Goal: Information Seeking & Learning: Learn about a topic

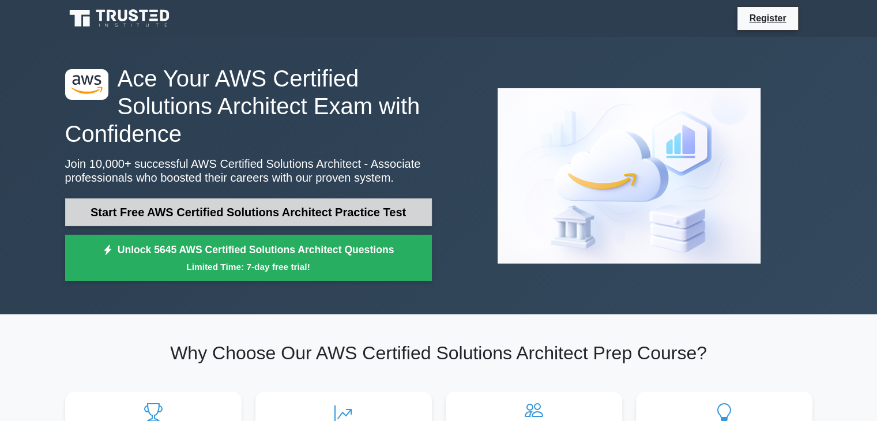
click at [298, 218] on link "Start Free AWS Certified Solutions Architect Practice Test" at bounding box center [248, 212] width 367 height 28
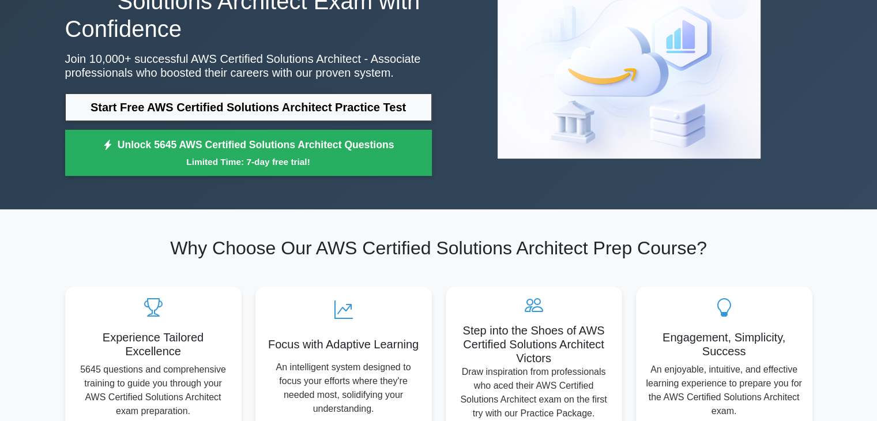
scroll to position [58, 0]
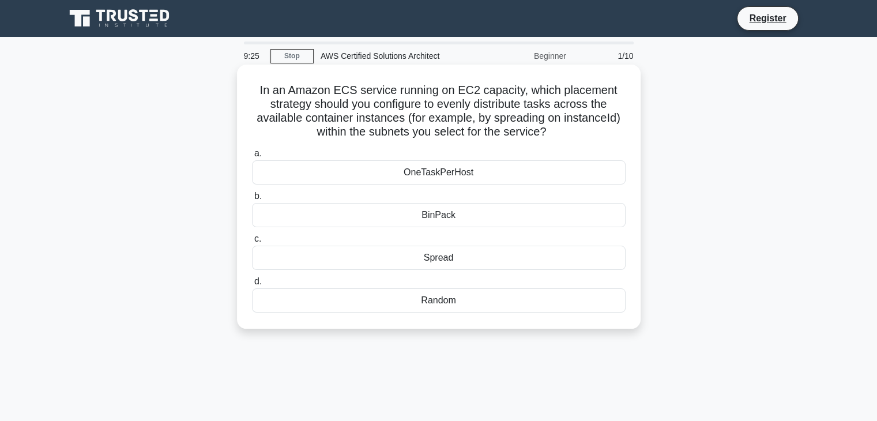
click at [478, 254] on div "Spread" at bounding box center [439, 258] width 374 height 24
click at [252, 243] on input "c. Spread" at bounding box center [252, 238] width 0 height 7
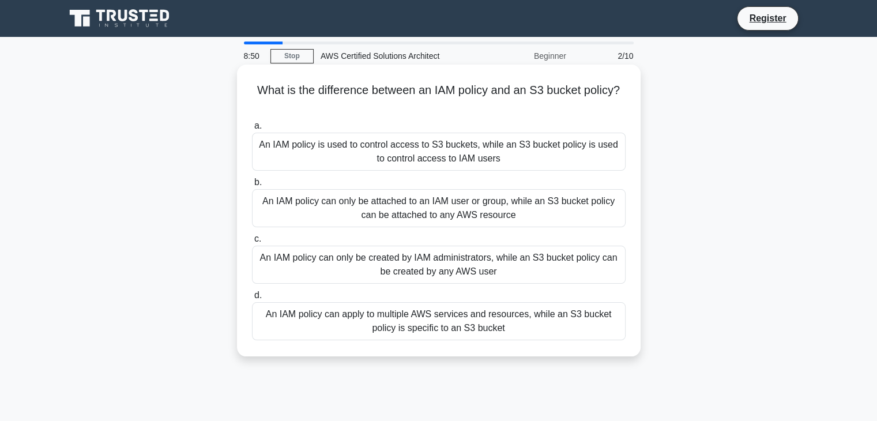
scroll to position [58, 0]
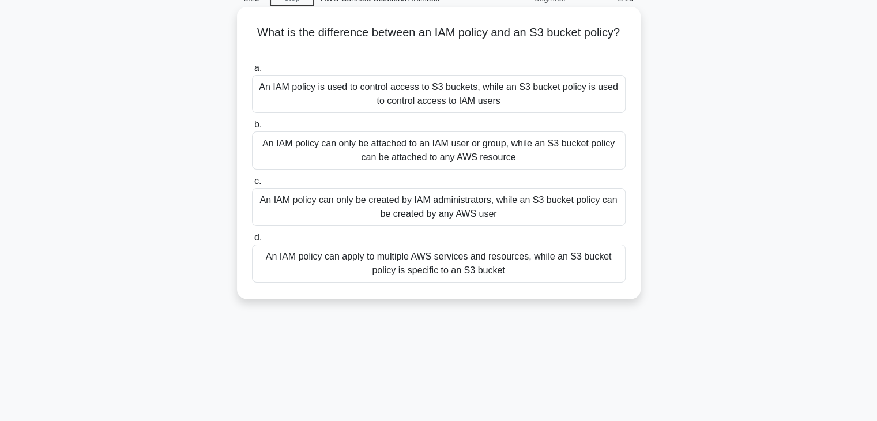
click at [337, 211] on div "An IAM policy can only be created by IAM administrators, while an S3 bucket pol…" at bounding box center [439, 207] width 374 height 38
click at [252, 185] on input "c. An IAM policy can only be created by IAM administrators, while an S3 bucket …" at bounding box center [252, 181] width 0 height 7
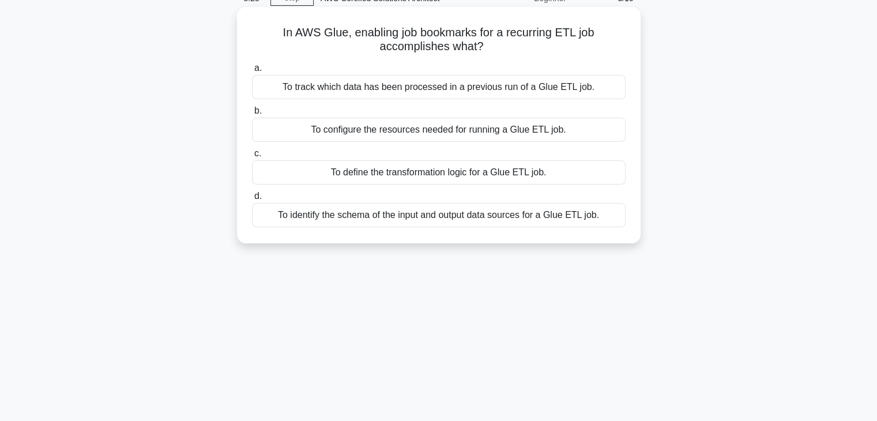
scroll to position [0, 0]
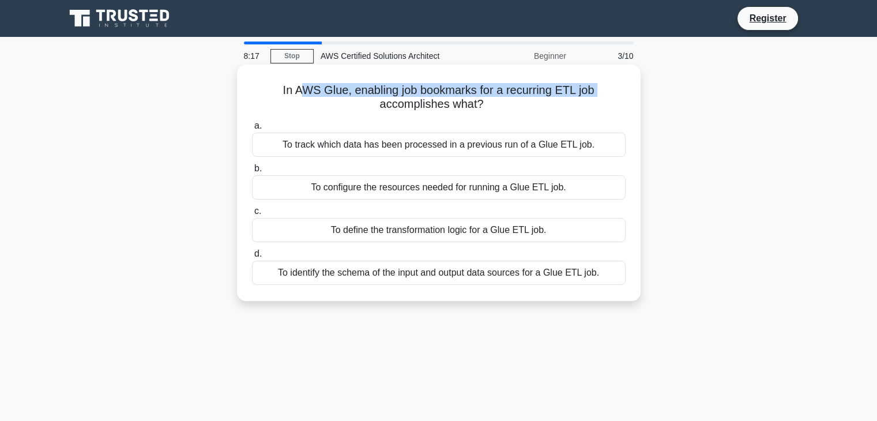
drag, startPoint x: 304, startPoint y: 94, endPoint x: 343, endPoint y: 98, distance: 39.4
click at [341, 98] on h5 "In AWS Glue, enabling job bookmarks for a recurring ETL job accomplishes what? …" at bounding box center [439, 97] width 376 height 29
click at [370, 104] on h5 "In AWS Glue, enabling job bookmarks for a recurring ETL job accomplishes what? …" at bounding box center [439, 97] width 376 height 29
drag, startPoint x: 371, startPoint y: 95, endPoint x: 460, endPoint y: 97, distance: 89.4
click at [460, 97] on h5 "In AWS Glue, enabling job bookmarks for a recurring ETL job accomplishes what? …" at bounding box center [439, 97] width 376 height 29
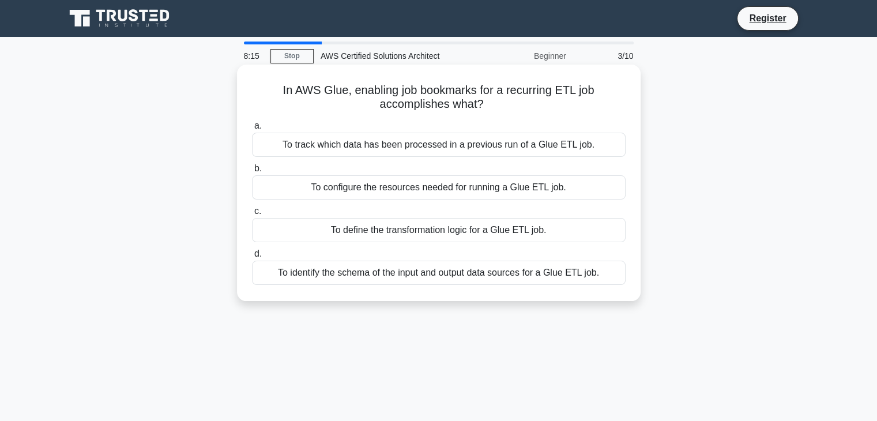
click at [498, 102] on h5 "In AWS Glue, enabling job bookmarks for a recurring ETL job accomplishes what? …" at bounding box center [439, 97] width 376 height 29
drag, startPoint x: 495, startPoint y: 93, endPoint x: 519, endPoint y: 93, distance: 23.6
click at [519, 93] on h5 "In AWS Glue, enabling job bookmarks for a recurring ETL job accomplishes what? …" at bounding box center [439, 97] width 376 height 29
click at [541, 101] on h5 "In AWS Glue, enabling job bookmarks for a recurring ETL job accomplishes what? …" at bounding box center [439, 97] width 376 height 29
drag, startPoint x: 566, startPoint y: 95, endPoint x: 586, endPoint y: 93, distance: 20.2
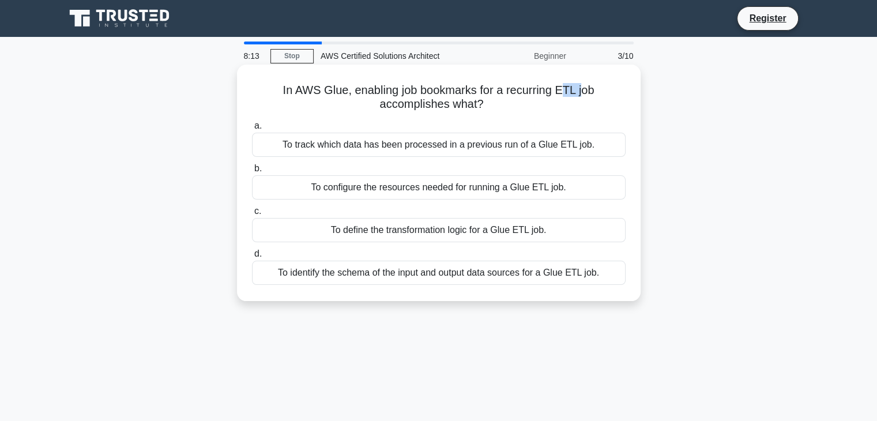
click at [586, 93] on h5 "In AWS Glue, enabling job bookmarks for a recurring ETL job accomplishes what? …" at bounding box center [439, 97] width 376 height 29
click at [593, 100] on h5 "In AWS Glue, enabling job bookmarks for a recurring ETL job accomplishes what? …" at bounding box center [439, 97] width 376 height 29
drag, startPoint x: 453, startPoint y: 107, endPoint x: 471, endPoint y: 105, distance: 18.0
click at [459, 107] on h5 "In AWS Glue, enabling job bookmarks for a recurring ETL job accomplishes what? …" at bounding box center [439, 97] width 376 height 29
click at [501, 110] on h5 "In AWS Glue, enabling job bookmarks for a recurring ETL job accomplishes what? …" at bounding box center [439, 97] width 376 height 29
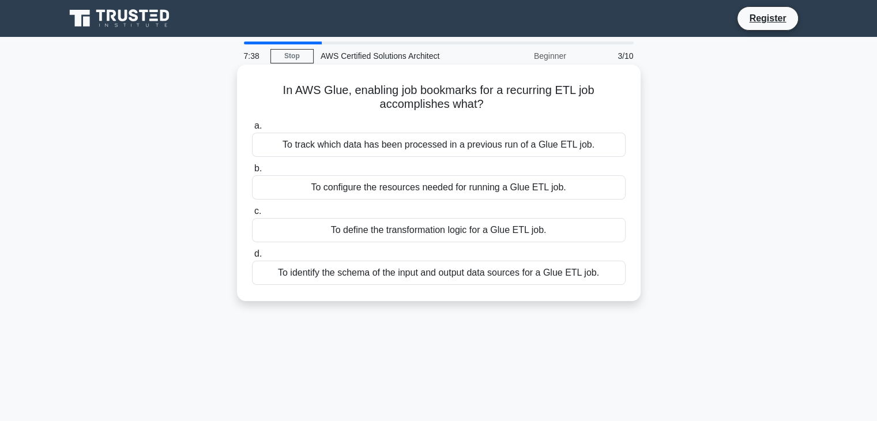
click at [399, 295] on div "In AWS Glue, enabling job bookmarks for a recurring ETL job accomplishes what? …" at bounding box center [439, 182] width 394 height 227
click at [396, 288] on div "In AWS Glue, enabling job bookmarks for a recurring ETL job accomplishes what? …" at bounding box center [439, 182] width 394 height 227
click at [381, 145] on div "To track which data has been processed in a previous run of a Glue ETL job." at bounding box center [439, 145] width 374 height 24
click at [252, 130] on input "a. To track which data has been processed in a previous run of a Glue ETL job." at bounding box center [252, 125] width 0 height 7
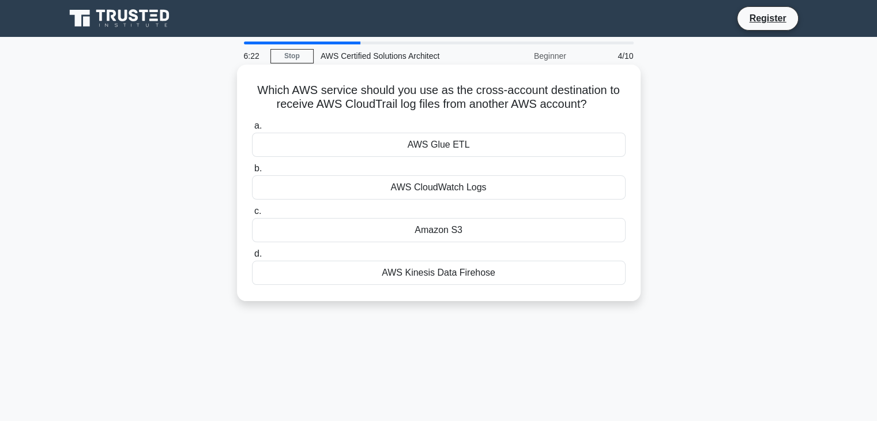
click at [483, 155] on div "AWS Glue ETL" at bounding box center [439, 145] width 374 height 24
click at [252, 130] on input "a. AWS Glue ETL" at bounding box center [252, 125] width 0 height 7
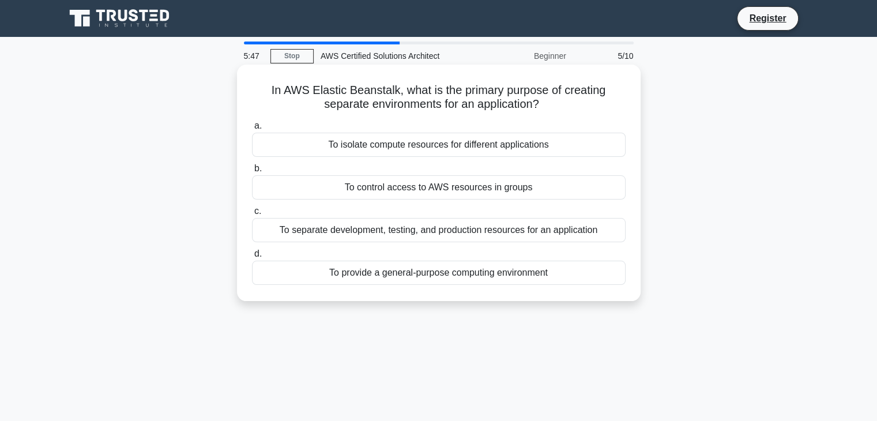
click at [397, 143] on div "To isolate compute resources for different applications" at bounding box center [439, 145] width 374 height 24
click at [252, 130] on input "a. To isolate compute resources for different applications" at bounding box center [252, 125] width 0 height 7
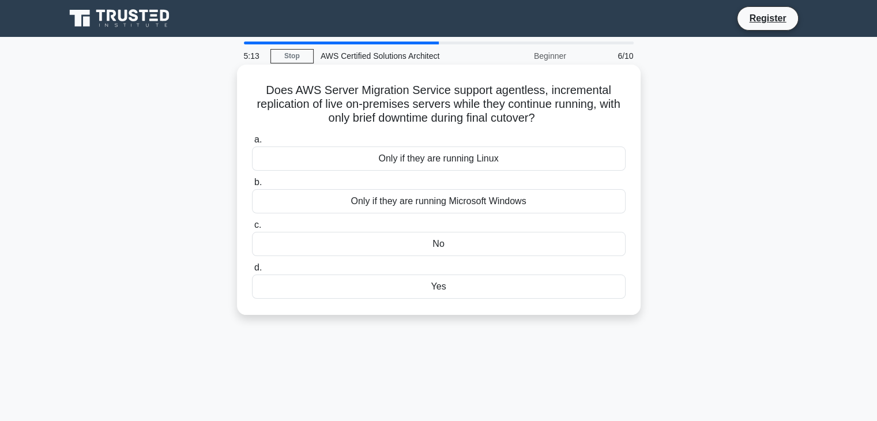
click at [480, 205] on div "Only if they are running Microsoft Windows" at bounding box center [439, 201] width 374 height 24
click at [252, 186] on input "b. Only if they are running Microsoft Windows" at bounding box center [252, 182] width 0 height 7
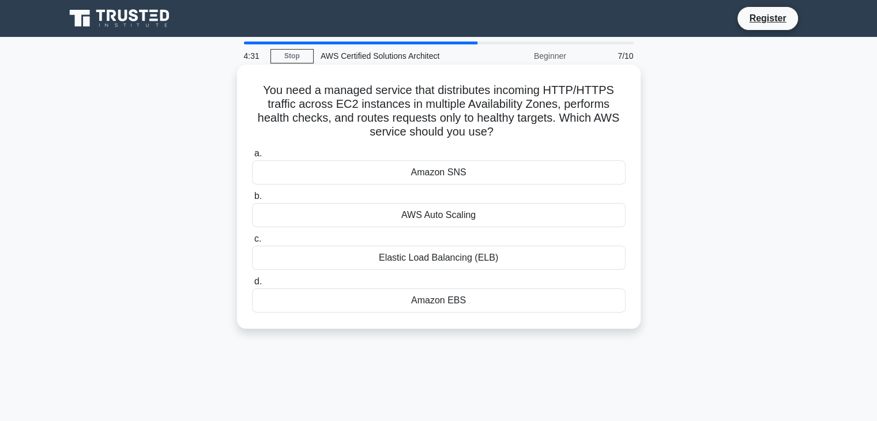
click at [464, 262] on div "Elastic Load Balancing (ELB)" at bounding box center [439, 258] width 374 height 24
click at [252, 243] on input "c. Elastic Load Balancing (ELB)" at bounding box center [252, 238] width 0 height 7
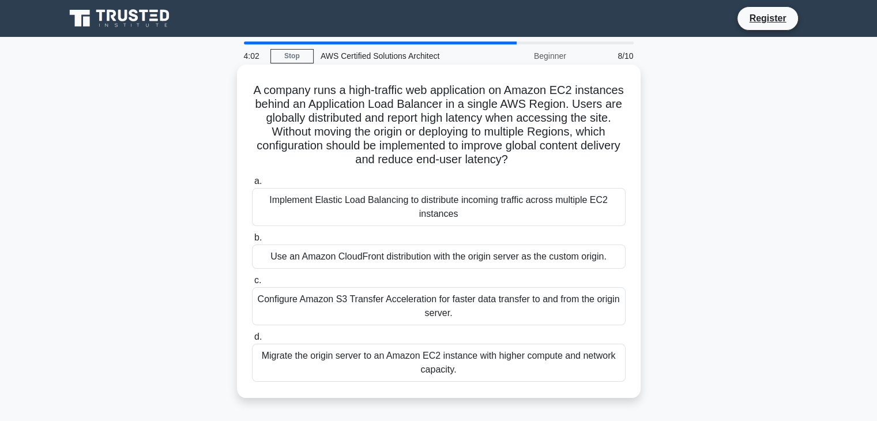
click at [288, 248] on div "Use an Amazon CloudFront distribution with the origin server as the custom orig…" at bounding box center [439, 256] width 374 height 24
click at [252, 242] on input "b. Use an Amazon CloudFront distribution with the origin server as the custom o…" at bounding box center [252, 237] width 0 height 7
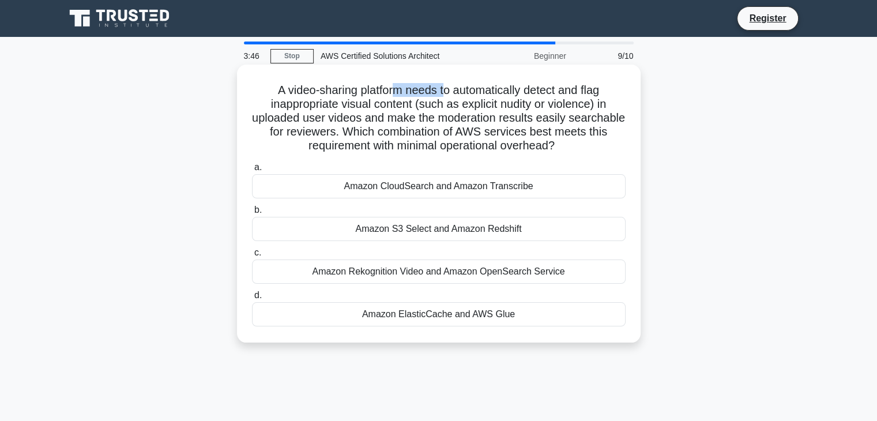
drag, startPoint x: 411, startPoint y: 87, endPoint x: 456, endPoint y: 86, distance: 44.4
click at [453, 86] on h5 "A video-sharing platform needs to automatically detect and flag inappropriate v…" at bounding box center [439, 118] width 376 height 70
drag, startPoint x: 519, startPoint y: 93, endPoint x: 533, endPoint y: 90, distance: 14.7
click at [522, 92] on h5 "A video-sharing platform needs to automatically detect and flag inappropriate v…" at bounding box center [439, 118] width 376 height 70
drag, startPoint x: 567, startPoint y: 91, endPoint x: 586, endPoint y: 91, distance: 19.6
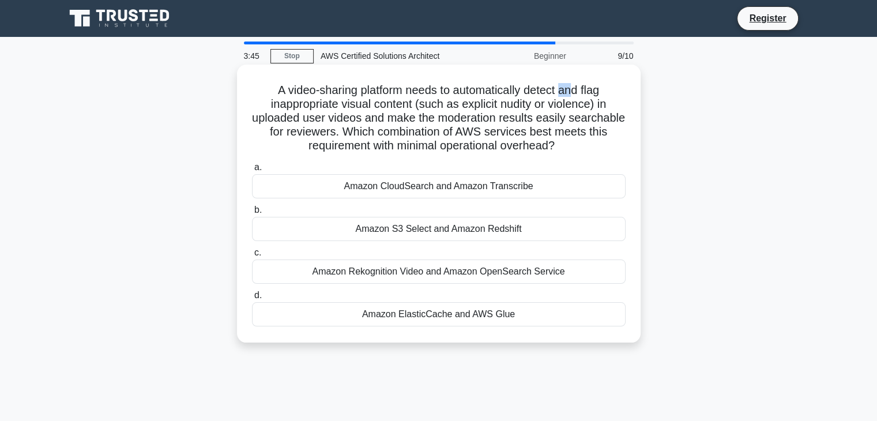
click at [581, 91] on h5 "A video-sharing platform needs to automatically detect and flag inappropriate v…" at bounding box center [439, 118] width 376 height 70
drag, startPoint x: 293, startPoint y: 104, endPoint x: 351, endPoint y: 106, distance: 57.1
click at [323, 105] on h5 "A video-sharing platform needs to automatically detect and flag inappropriate v…" at bounding box center [439, 118] width 376 height 70
drag, startPoint x: 368, startPoint y: 109, endPoint x: 382, endPoint y: 109, distance: 13.8
click at [372, 109] on h5 "A video-sharing platform needs to automatically detect and flag inappropriate v…" at bounding box center [439, 118] width 376 height 70
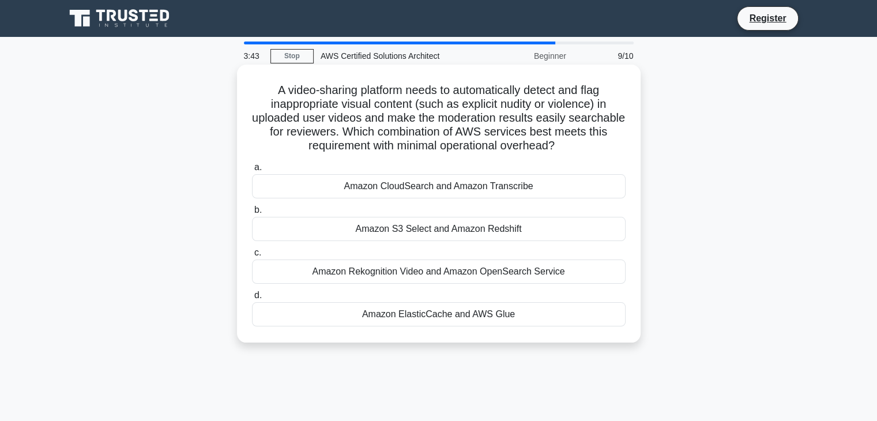
drag, startPoint x: 395, startPoint y: 109, endPoint x: 401, endPoint y: 108, distance: 6.4
click at [398, 108] on h5 "A video-sharing platform needs to automatically detect and flag inappropriate v…" at bounding box center [439, 118] width 376 height 70
drag, startPoint x: 487, startPoint y: 104, endPoint x: 496, endPoint y: 104, distance: 8.6
click at [489, 104] on h5 "A video-sharing platform needs to automatically detect and flag inappropriate v…" at bounding box center [439, 118] width 376 height 70
drag, startPoint x: 548, startPoint y: 104, endPoint x: 575, endPoint y: 101, distance: 27.9
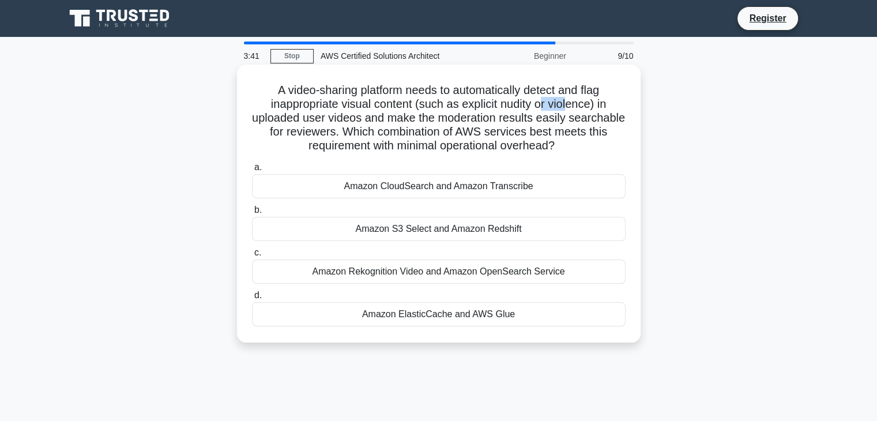
click at [575, 101] on h5 "A video-sharing platform needs to automatically detect and flag inappropriate v…" at bounding box center [439, 118] width 376 height 70
click at [602, 106] on h5 "A video-sharing platform needs to automatically detect and flag inappropriate v…" at bounding box center [439, 118] width 376 height 70
drag, startPoint x: 306, startPoint y: 119, endPoint x: 317, endPoint y: 119, distance: 10.4
click at [316, 119] on h5 "A video-sharing platform needs to automatically detect and flag inappropriate v…" at bounding box center [439, 118] width 376 height 70
drag, startPoint x: 337, startPoint y: 121, endPoint x: 377, endPoint y: 121, distance: 39.8
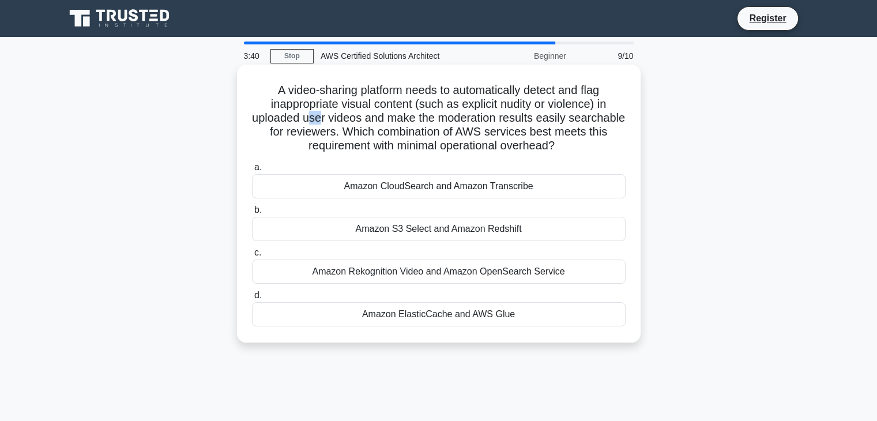
click at [362, 121] on h5 "A video-sharing platform needs to automatically detect and flag inappropriate v…" at bounding box center [439, 118] width 376 height 70
drag, startPoint x: 402, startPoint y: 120, endPoint x: 429, endPoint y: 120, distance: 27.1
click at [417, 120] on h5 "A video-sharing platform needs to automatically detect and flag inappropriate v…" at bounding box center [439, 118] width 376 height 70
drag, startPoint x: 445, startPoint y: 121, endPoint x: 496, endPoint y: 123, distance: 50.8
click at [474, 122] on h5 "A video-sharing platform needs to automatically detect and flag inappropriate v…" at bounding box center [439, 118] width 376 height 70
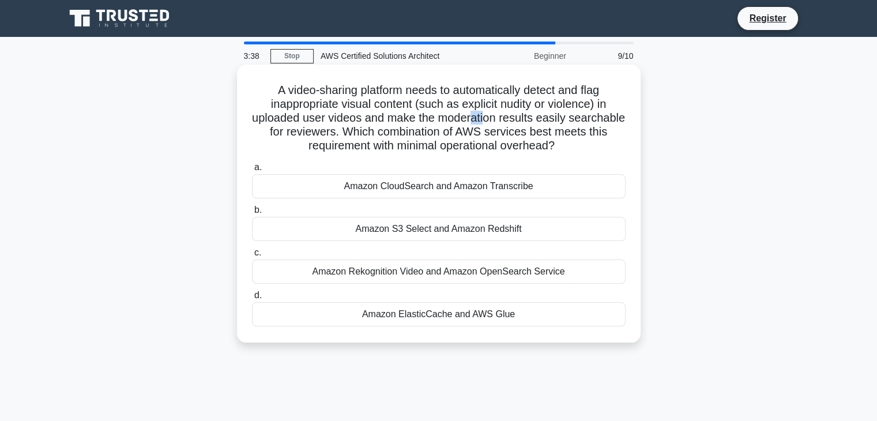
drag, startPoint x: 503, startPoint y: 123, endPoint x: 521, endPoint y: 123, distance: 17.3
click at [520, 123] on h5 "A video-sharing platform needs to automatically detect and flag inappropriate v…" at bounding box center [439, 118] width 376 height 70
drag, startPoint x: 568, startPoint y: 123, endPoint x: 593, endPoint y: 121, distance: 24.9
click at [592, 121] on h5 "A video-sharing platform needs to automatically detect and flag inappropriate v…" at bounding box center [439, 118] width 376 height 70
drag, startPoint x: 321, startPoint y: 88, endPoint x: 358, endPoint y: 89, distance: 36.9
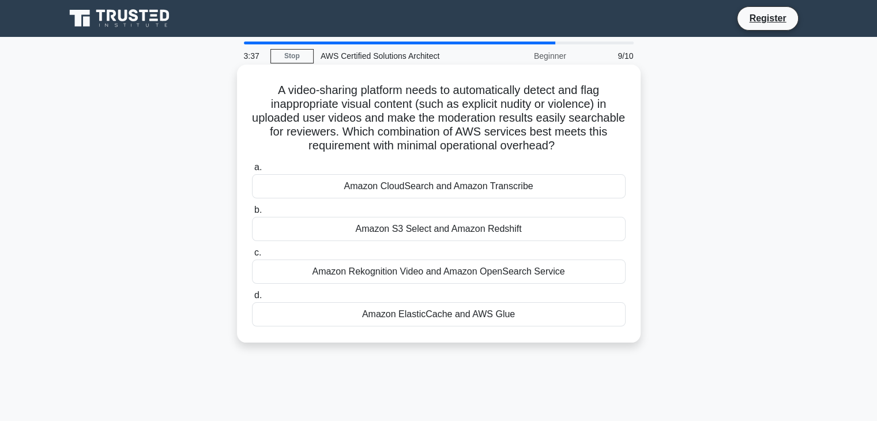
click at [334, 88] on h5 "A video-sharing platform needs to automatically detect and flag inappropriate v…" at bounding box center [439, 118] width 376 height 70
drag, startPoint x: 405, startPoint y: 91, endPoint x: 435, endPoint y: 93, distance: 29.5
click at [420, 91] on h5 "A video-sharing platform needs to automatically detect and flag inappropriate v…" at bounding box center [439, 118] width 376 height 70
drag, startPoint x: 503, startPoint y: 95, endPoint x: 517, endPoint y: 95, distance: 13.8
click at [515, 95] on h5 "A video-sharing platform needs to automatically detect and flag inappropriate v…" at bounding box center [439, 118] width 376 height 70
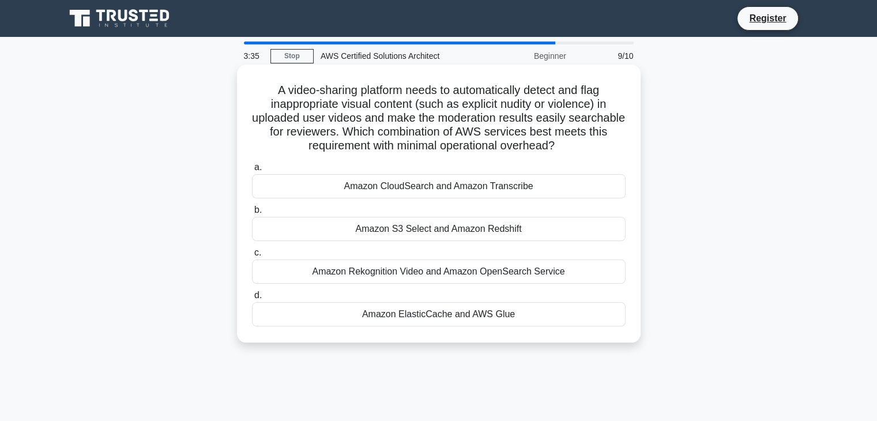
drag, startPoint x: 582, startPoint y: 91, endPoint x: 596, endPoint y: 93, distance: 14.0
click at [596, 91] on h5 "A video-sharing platform needs to automatically detect and flag inappropriate v…" at bounding box center [439, 118] width 376 height 70
drag, startPoint x: 298, startPoint y: 104, endPoint x: 326, endPoint y: 103, distance: 27.7
click at [308, 103] on h5 "A video-sharing platform needs to automatically detect and flag inappropriate v…" at bounding box center [439, 118] width 376 height 70
click at [397, 107] on h5 "A video-sharing platform needs to automatically detect and flag inappropriate v…" at bounding box center [439, 118] width 376 height 70
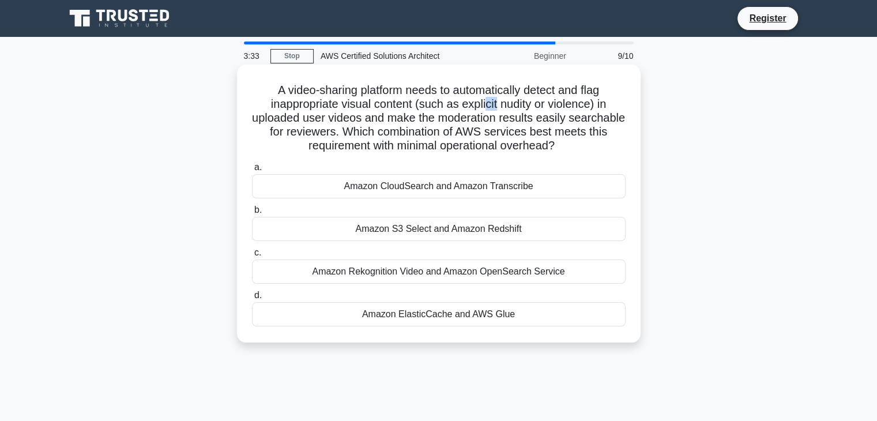
drag, startPoint x: 486, startPoint y: 107, endPoint x: 518, endPoint y: 107, distance: 32.3
click at [498, 107] on h5 "A video-sharing platform needs to automatically detect and flag inappropriate v…" at bounding box center [439, 118] width 376 height 70
drag, startPoint x: 584, startPoint y: 104, endPoint x: 593, endPoint y: 104, distance: 8.6
click at [593, 104] on h5 "A video-sharing platform needs to automatically detect and flag inappropriate v…" at bounding box center [439, 118] width 376 height 70
drag, startPoint x: 314, startPoint y: 121, endPoint x: 333, endPoint y: 119, distance: 19.2
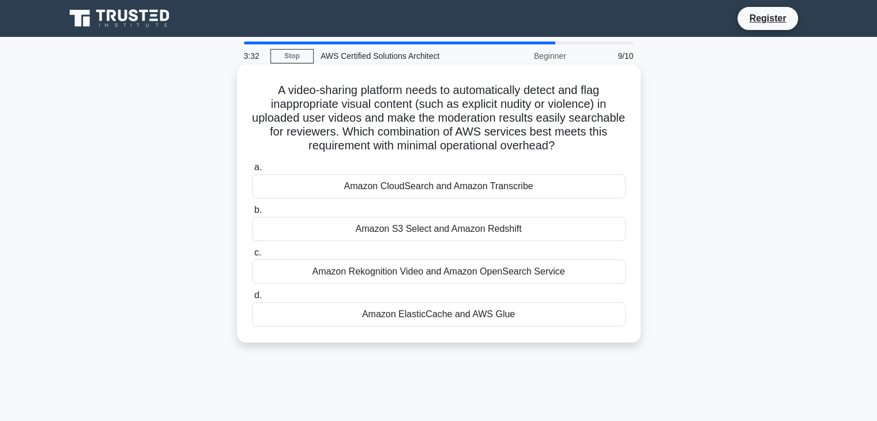
click at [330, 119] on h5 "A video-sharing platform needs to automatically detect and flag inappropriate v…" at bounding box center [439, 118] width 376 height 70
drag, startPoint x: 348, startPoint y: 118, endPoint x: 366, endPoint y: 118, distance: 17.9
click at [358, 118] on h5 "A video-sharing platform needs to automatically detect and flag inappropriate v…" at bounding box center [439, 118] width 376 height 70
drag, startPoint x: 395, startPoint y: 121, endPoint x: 406, endPoint y: 121, distance: 11.0
click at [404, 121] on h5 "A video-sharing platform needs to automatically detect and flag inappropriate v…" at bounding box center [439, 118] width 376 height 70
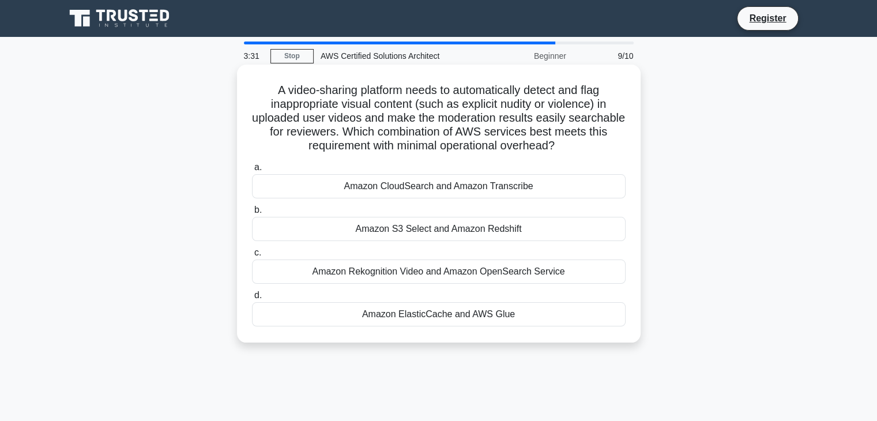
drag, startPoint x: 437, startPoint y: 119, endPoint x: 447, endPoint y: 119, distance: 10.4
click at [442, 119] on h5 "A video-sharing platform needs to automatically detect and flag inappropriate v…" at bounding box center [439, 118] width 376 height 70
click at [506, 118] on h5 "A video-sharing platform needs to automatically detect and flag inappropriate v…" at bounding box center [439, 118] width 376 height 70
drag, startPoint x: 552, startPoint y: 119, endPoint x: 565, endPoint y: 119, distance: 13.3
click at [558, 119] on h5 "A video-sharing platform needs to automatically detect and flag inappropriate v…" at bounding box center [439, 118] width 376 height 70
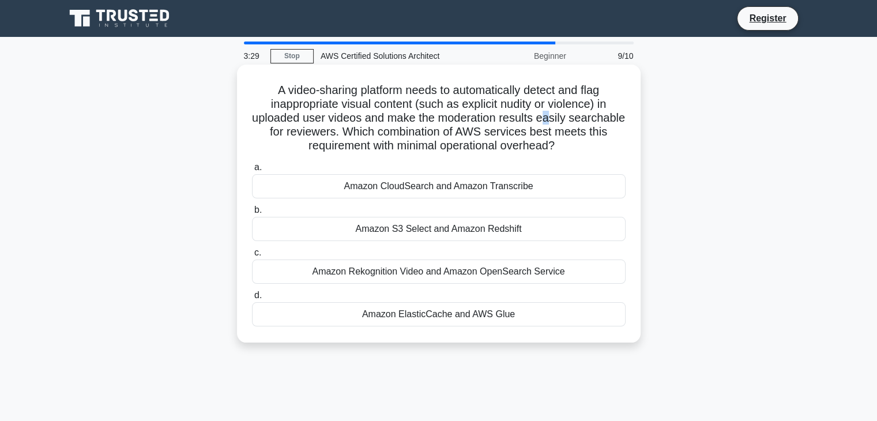
click at [584, 119] on h5 "A video-sharing platform needs to automatically detect and flag inappropriate v…" at bounding box center [439, 118] width 376 height 70
drag, startPoint x: 322, startPoint y: 134, endPoint x: 362, endPoint y: 133, distance: 39.2
click at [345, 134] on h5 "A video-sharing platform needs to automatically detect and flag inappropriate v…" at bounding box center [439, 118] width 376 height 70
drag, startPoint x: 387, startPoint y: 133, endPoint x: 406, endPoint y: 133, distance: 18.5
click at [404, 133] on h5 "A video-sharing platform needs to automatically detect and flag inappropriate v…" at bounding box center [439, 118] width 376 height 70
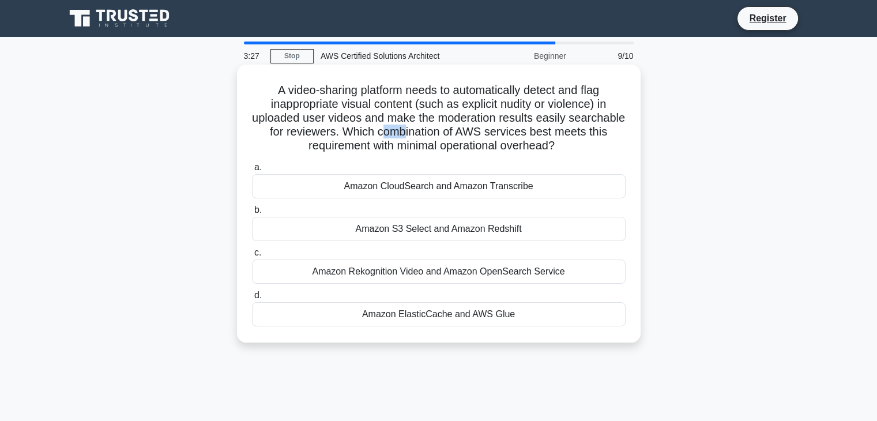
drag, startPoint x: 449, startPoint y: 134, endPoint x: 473, endPoint y: 134, distance: 24.2
click at [469, 134] on h5 "A video-sharing platform needs to automatically detect and flag inappropriate v…" at bounding box center [439, 118] width 376 height 70
drag, startPoint x: 526, startPoint y: 136, endPoint x: 539, endPoint y: 135, distance: 13.3
click at [530, 136] on h5 "A video-sharing platform needs to automatically detect and flag inappropriate v…" at bounding box center [439, 118] width 376 height 70
click at [599, 134] on h5 "A video-sharing platform needs to automatically detect and flag inappropriate v…" at bounding box center [439, 118] width 376 height 70
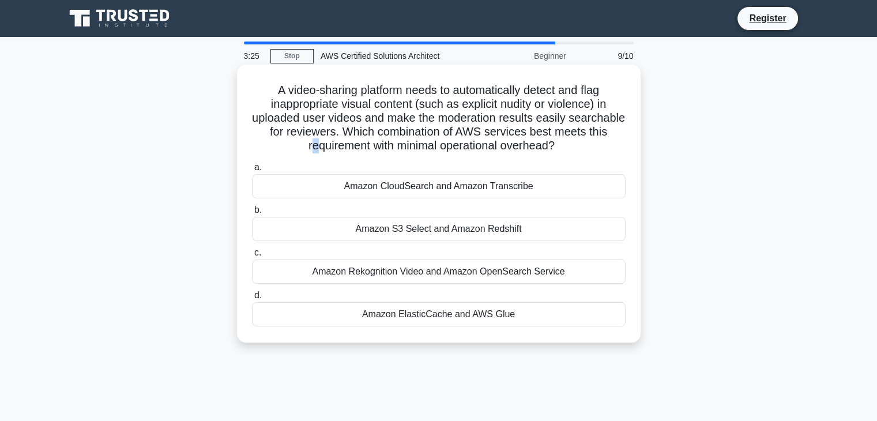
drag
click at [364, 153] on h5 "A video-sharing platform needs to automatically detect and flag inappropriate v…" at bounding box center [439, 118] width 376 height 70
click at [451, 148] on h5 "A video-sharing platform needs to automatically detect and flag inappropriate v…" at bounding box center [439, 118] width 376 height 70
click at [530, 141] on h5 "A video-sharing platform needs to automatically detect and flag inappropriate v…" at bounding box center [439, 118] width 376 height 70
click at [569, 149] on h5 "A video-sharing platform needs to automatically detect and flag inappropriate v…" at bounding box center [439, 118] width 376 height 70
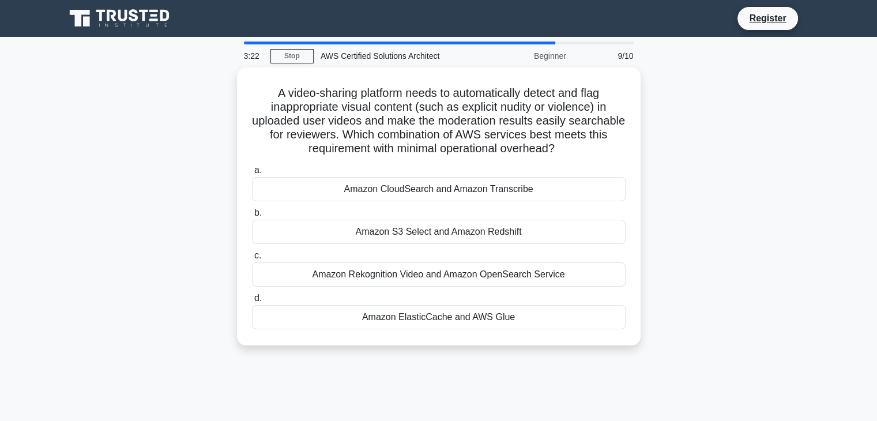
scroll to position [58, 0]
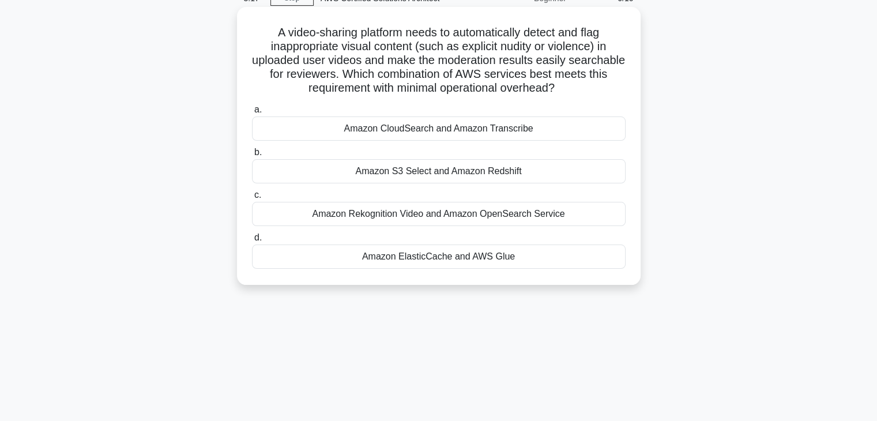
click at [375, 213] on div "Amazon Rekognition Video and Amazon OpenSearch Service" at bounding box center [439, 214] width 374 height 24
click at [252, 199] on input "c. Amazon Rekognition Video and Amazon OpenSearch Service" at bounding box center [252, 194] width 0 height 7
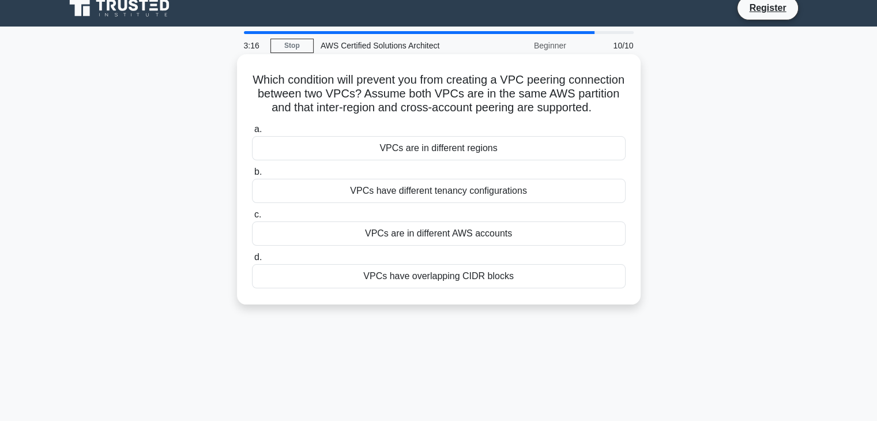
scroll to position [0, 0]
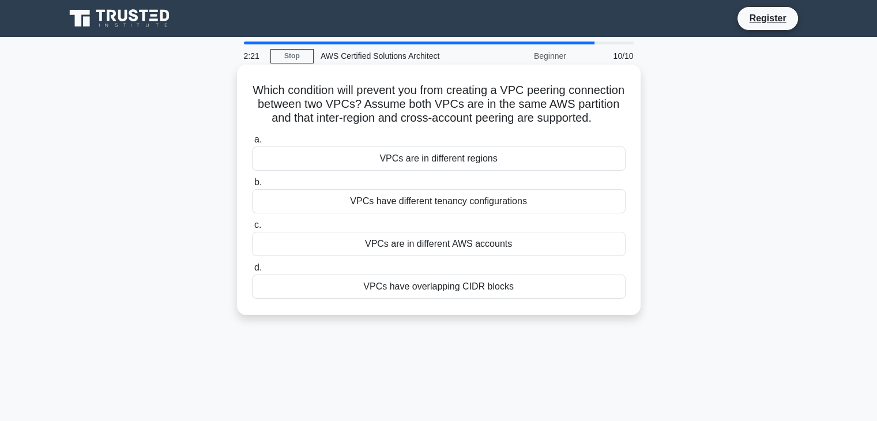
click at [369, 171] on div "VPCs are in different regions" at bounding box center [439, 158] width 374 height 24
click at [252, 144] on input "a. VPCs are in different regions" at bounding box center [252, 139] width 0 height 7
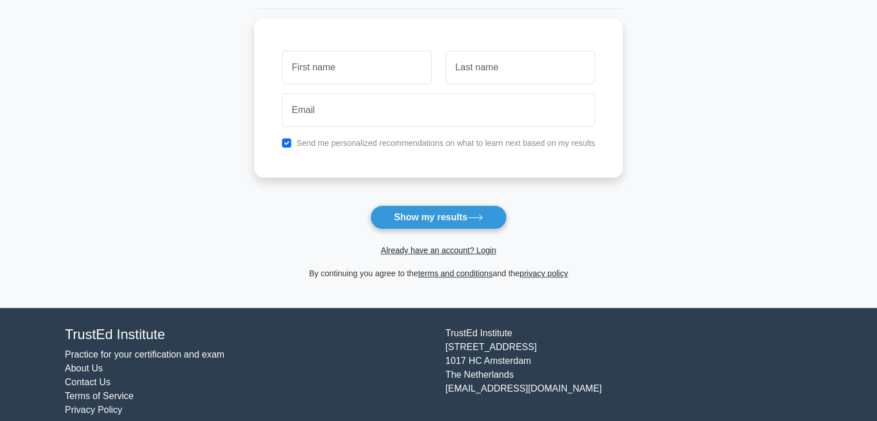
scroll to position [158, 0]
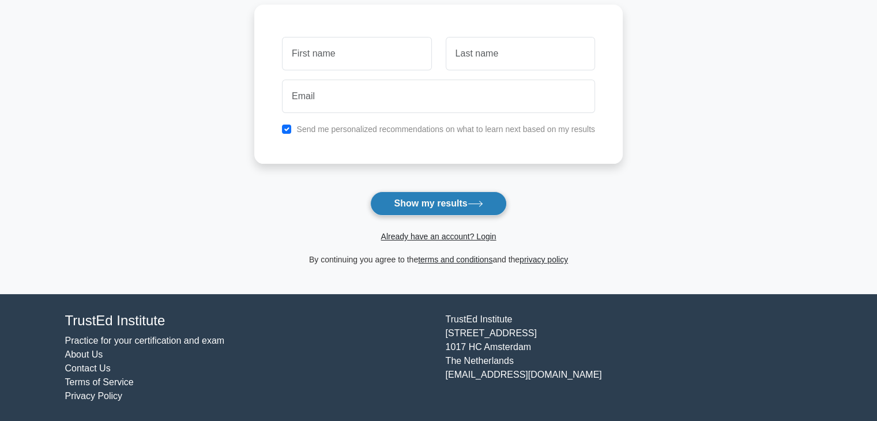
click at [466, 204] on button "Show my results" at bounding box center [438, 203] width 136 height 24
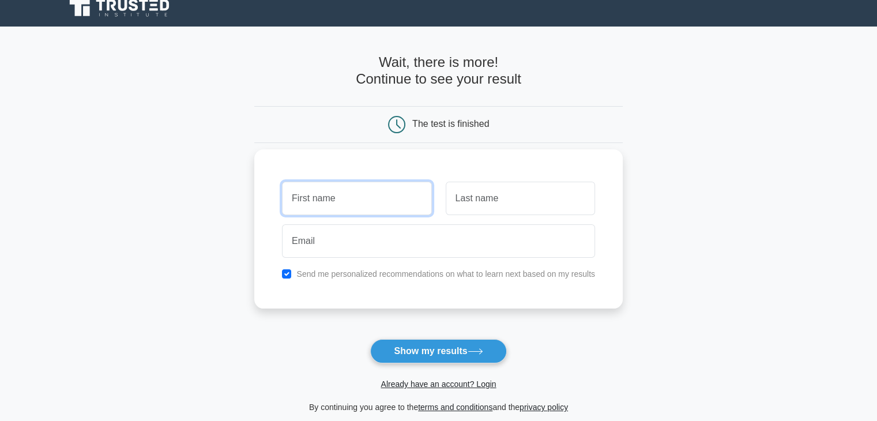
scroll to position [0, 0]
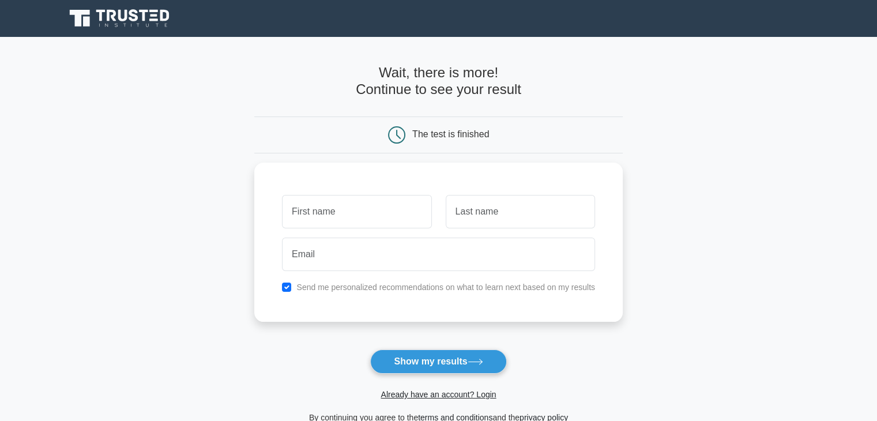
click at [460, 129] on div "The test is finished" at bounding box center [450, 134] width 77 height 10
click at [458, 132] on div "The test is finished" at bounding box center [450, 134] width 77 height 10
click at [343, 210] on input "text" at bounding box center [356, 208] width 149 height 33
click at [487, 208] on input "text" at bounding box center [520, 208] width 149 height 33
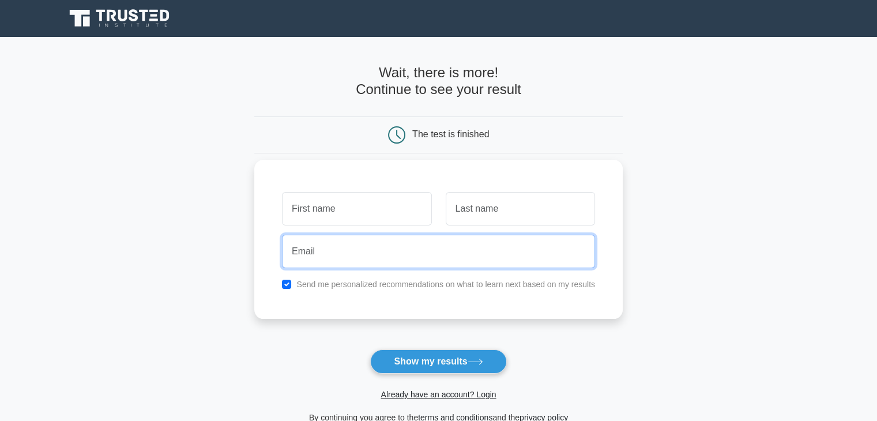
click at [390, 261] on input "email" at bounding box center [438, 251] width 313 height 33
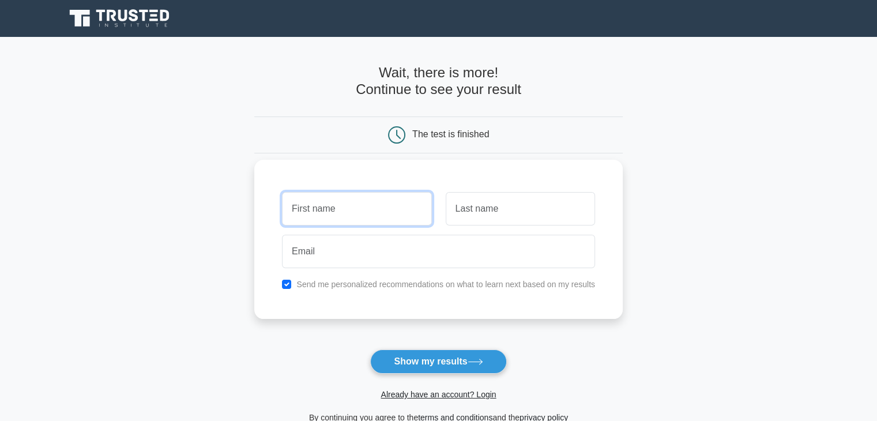
click at [387, 197] on input "text" at bounding box center [356, 208] width 149 height 33
click at [484, 204] on input "text" at bounding box center [520, 208] width 149 height 33
